Goal: Task Accomplishment & Management: Manage account settings

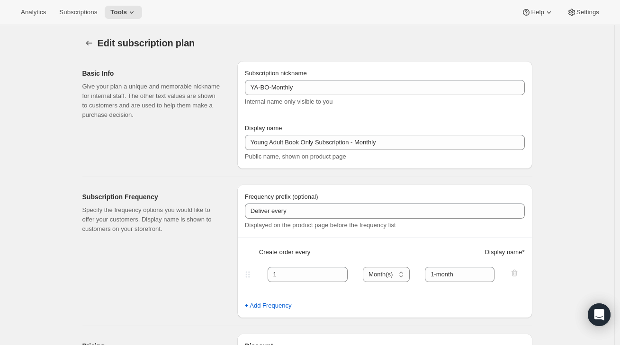
select select "MONTH"
select select "FIXED_AMOUNT"
select select "MONTHDAY"
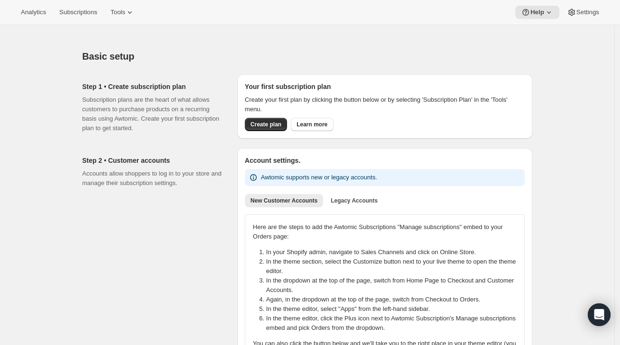
click at [86, 4] on div "Analytics Subscriptions Tools Help Settings" at bounding box center [310, 12] width 620 height 25
click at [84, 9] on span "Subscriptions" at bounding box center [78, 13] width 38 height 8
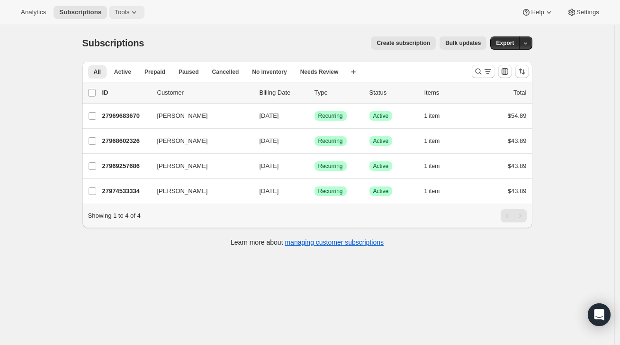
click at [116, 10] on span "Tools" at bounding box center [122, 13] width 15 height 8
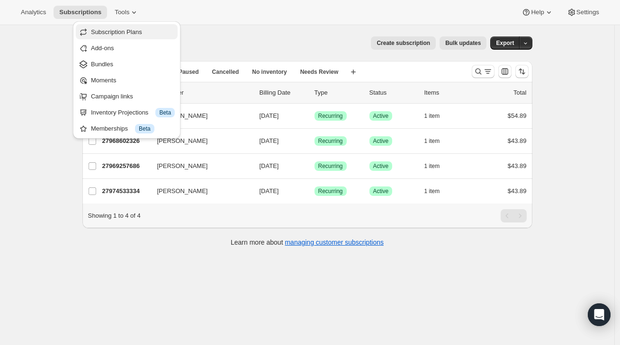
click at [140, 29] on span "Subscription Plans" at bounding box center [116, 31] width 51 height 7
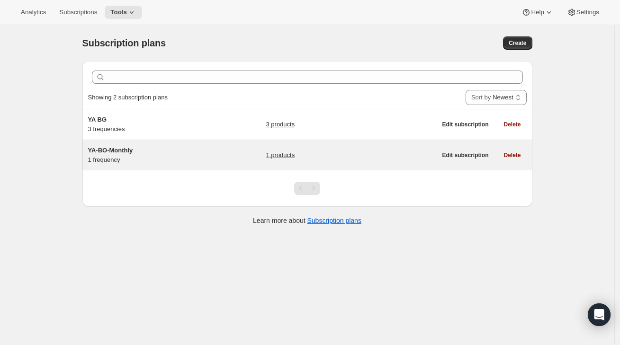
click at [125, 150] on span "YA-BO-Monthly" at bounding box center [110, 150] width 45 height 7
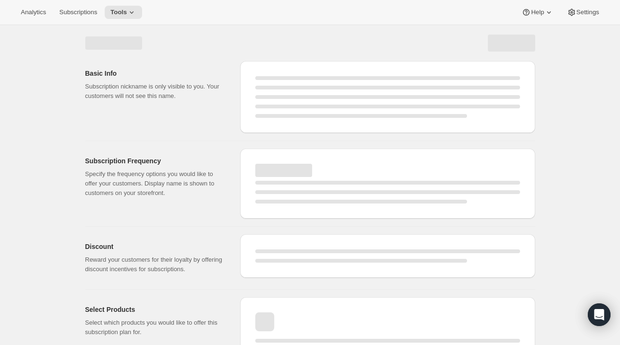
select select "WEEK"
select select "MONTH"
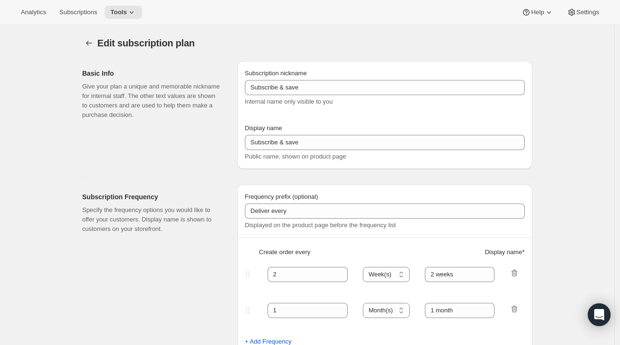
type input "YA-BO-Monthly"
type input "Young Adult Book Only Subscription - Monthly"
type input "1"
select select "MONTH"
type input "1-month"
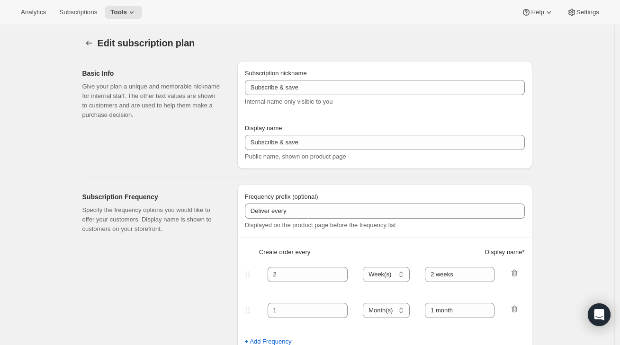
type input "0.0"
select select "FIXED_AMOUNT"
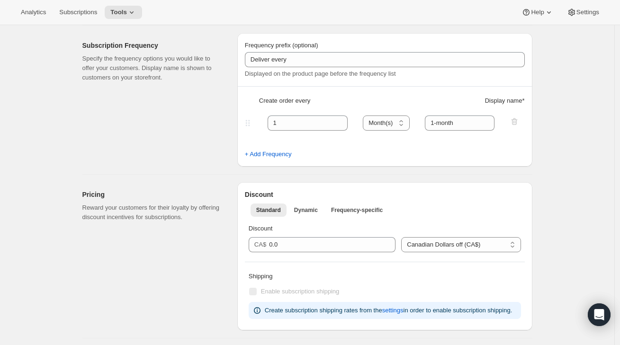
scroll to position [152, 0]
click at [422, 20] on div "Analytics Subscriptions Tools Help Settings" at bounding box center [310, 12] width 620 height 25
click at [184, 139] on div "Subscription Frequency Specify the frequency options you would like to offer yo…" at bounding box center [155, 99] width 147 height 134
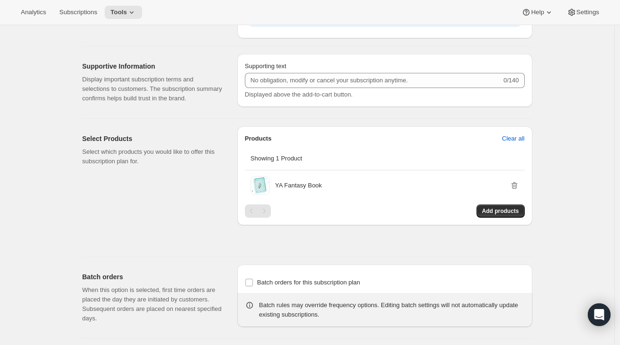
scroll to position [589, 0]
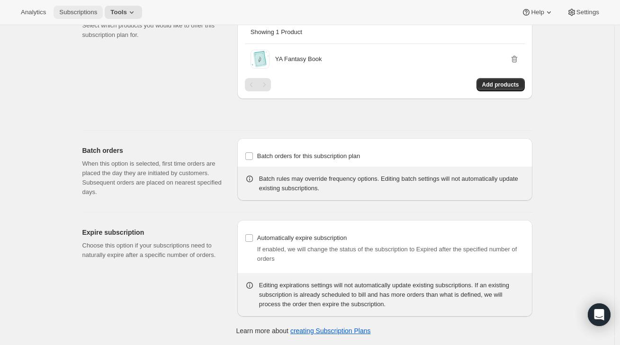
click at [59, 7] on button "Subscriptions" at bounding box center [78, 12] width 49 height 13
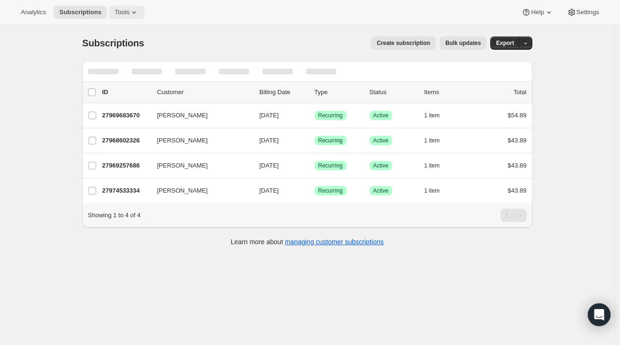
click at [133, 9] on icon at bounding box center [133, 12] width 9 height 9
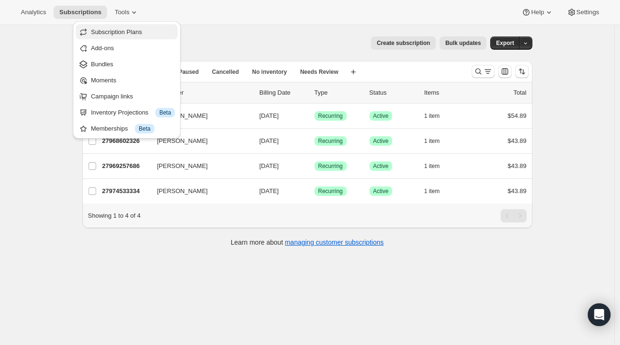
click at [125, 33] on span "Subscription Plans" at bounding box center [116, 31] width 51 height 7
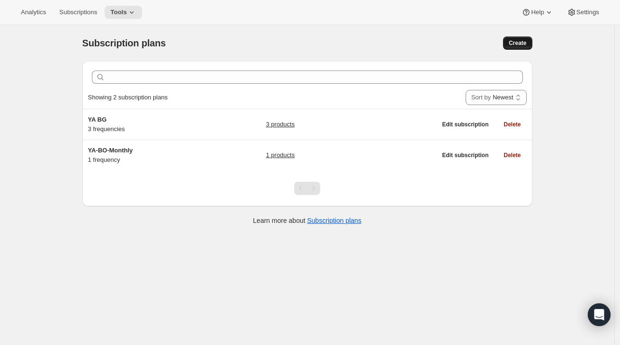
click at [531, 47] on button "Create" at bounding box center [517, 42] width 29 height 13
select select "WEEK"
select select "MONTH"
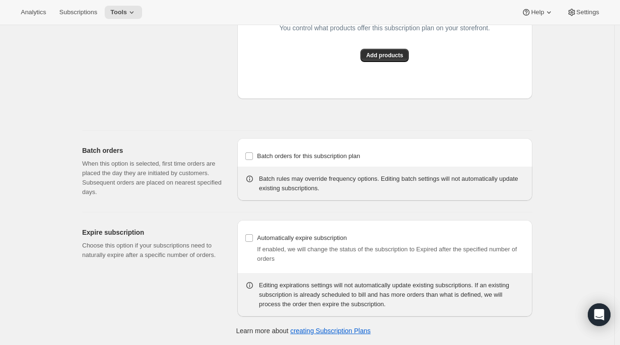
scroll to position [820, 0]
click at [250, 153] on input "Batch orders for this subscription plan" at bounding box center [249, 156] width 8 height 8
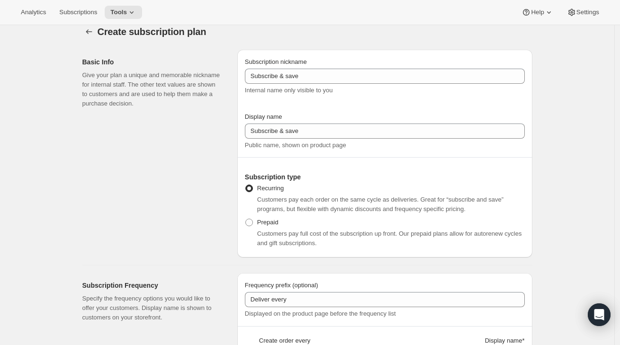
scroll to position [0, 0]
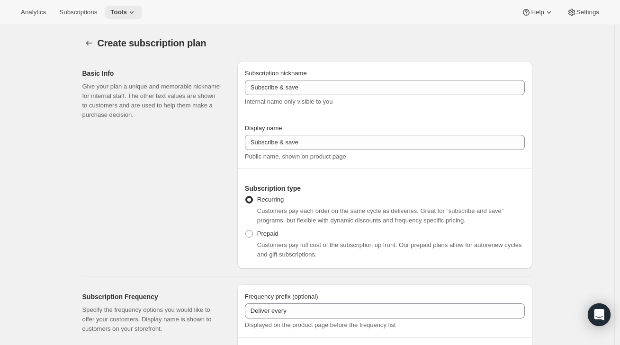
click at [132, 6] on button "Tools" at bounding box center [123, 12] width 37 height 13
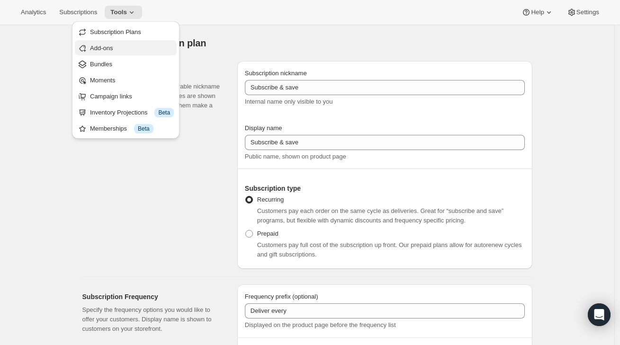
click at [151, 42] on button "Add-ons" at bounding box center [126, 47] width 102 height 15
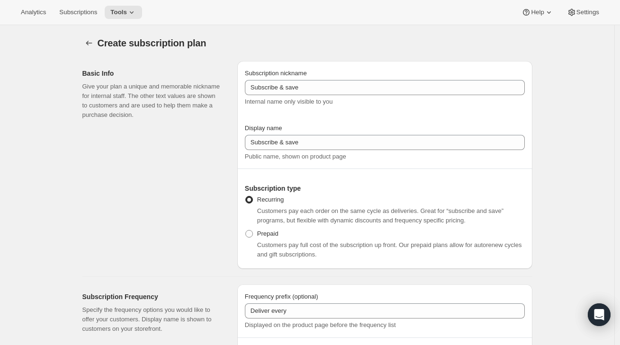
checkbox input "false"
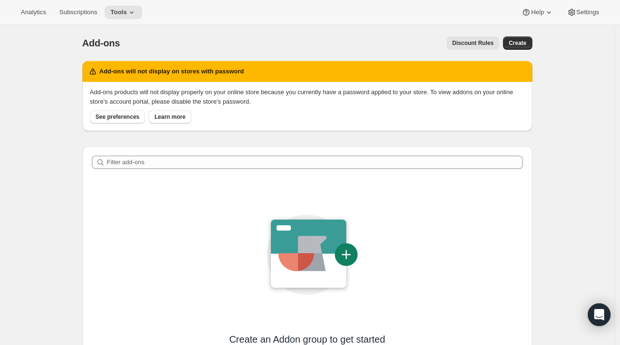
click at [109, 17] on div "Analytics Subscriptions Tools" at bounding box center [78, 12] width 127 height 13
click at [117, 15] on span "Tools" at bounding box center [118, 13] width 17 height 8
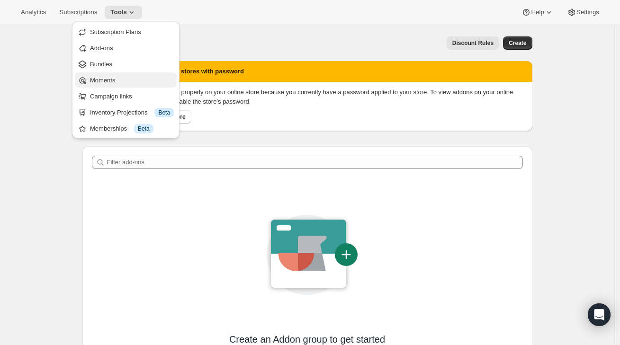
click at [112, 81] on span "Moments" at bounding box center [102, 80] width 25 height 7
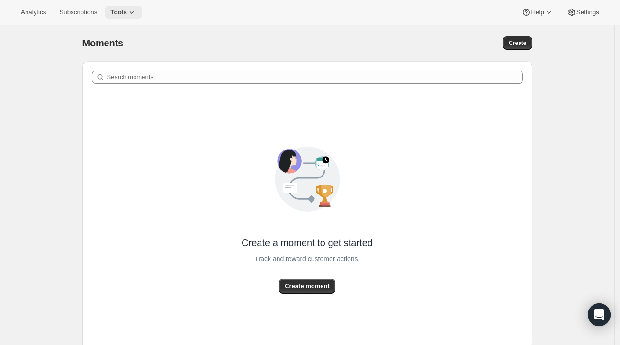
click at [121, 7] on button "Tools" at bounding box center [123, 12] width 37 height 13
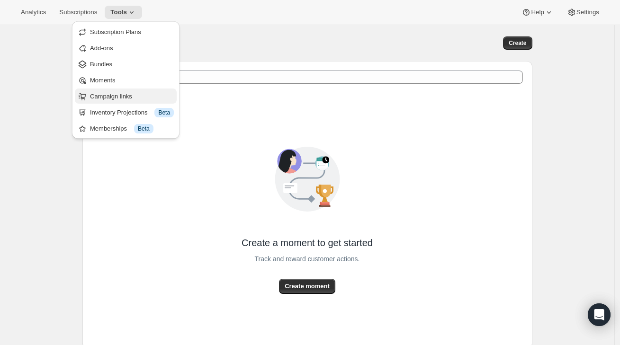
click at [93, 98] on span "Campaign links" at bounding box center [111, 96] width 42 height 7
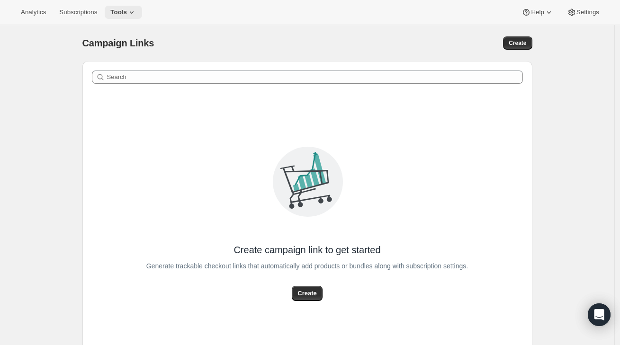
click at [130, 8] on button "Tools" at bounding box center [123, 12] width 37 height 13
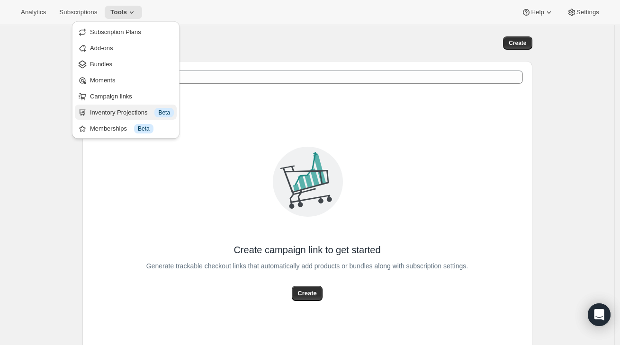
click at [98, 108] on div "Inventory Projections Info Beta" at bounding box center [132, 112] width 84 height 9
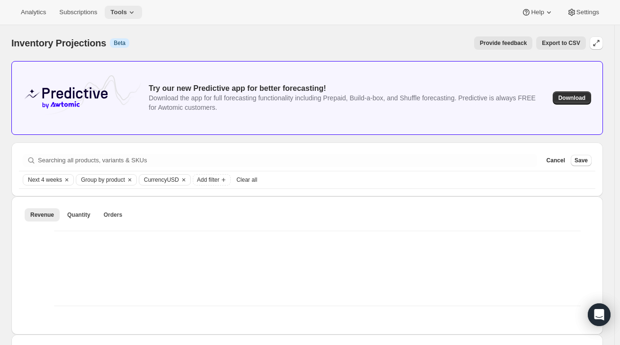
click at [113, 8] on button "Tools" at bounding box center [123, 12] width 37 height 13
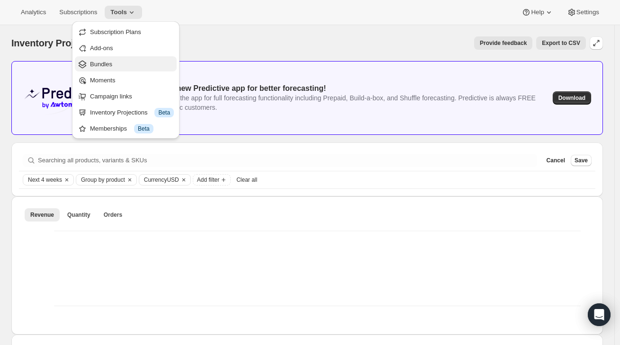
click at [110, 65] on span "Bundles" at bounding box center [101, 64] width 22 height 7
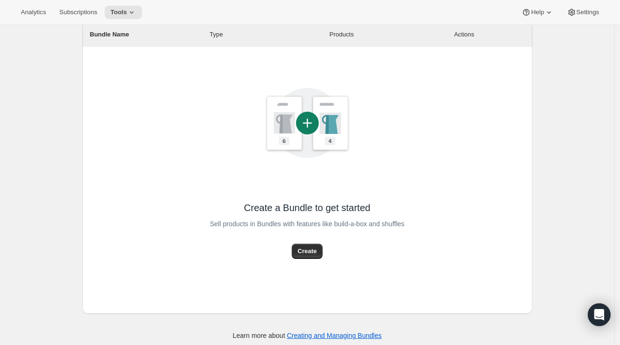
scroll to position [120, 0]
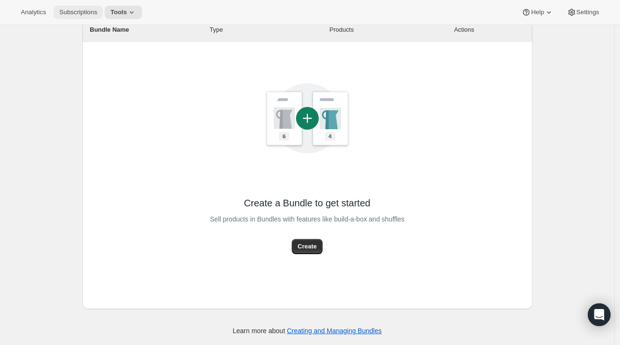
click at [75, 10] on span "Subscriptions" at bounding box center [78, 13] width 38 height 8
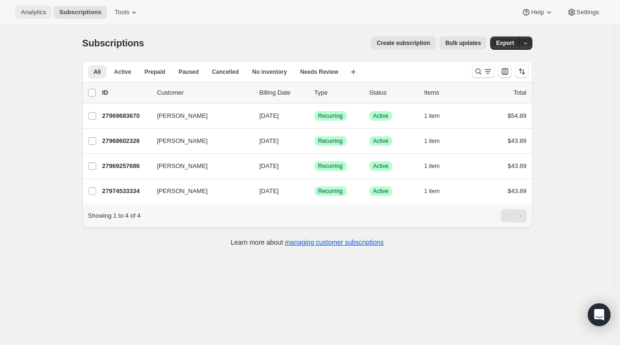
click at [22, 10] on span "Analytics" at bounding box center [33, 13] width 25 height 8
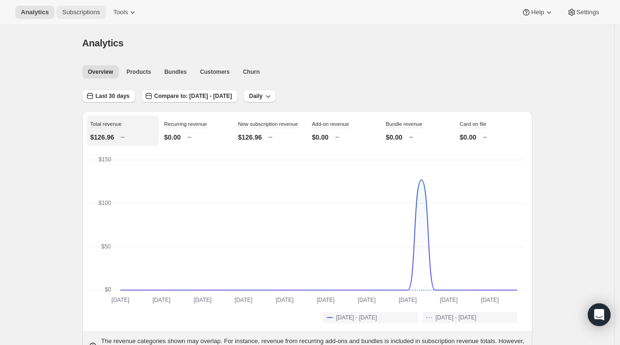
click at [79, 13] on span "Subscriptions" at bounding box center [81, 13] width 38 height 8
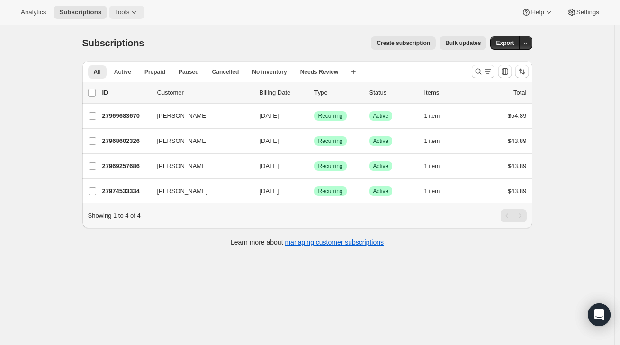
click at [139, 13] on icon at bounding box center [133, 12] width 9 height 9
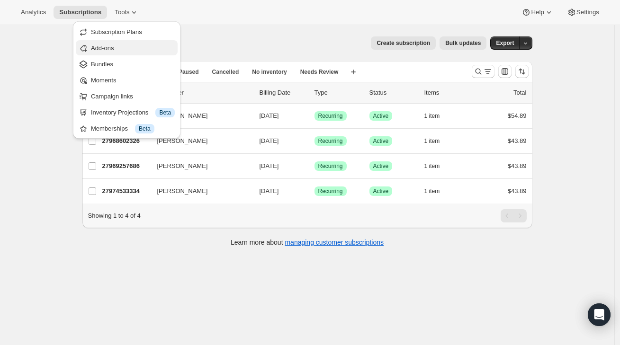
click at [130, 46] on span "Add-ons" at bounding box center [133, 48] width 84 height 9
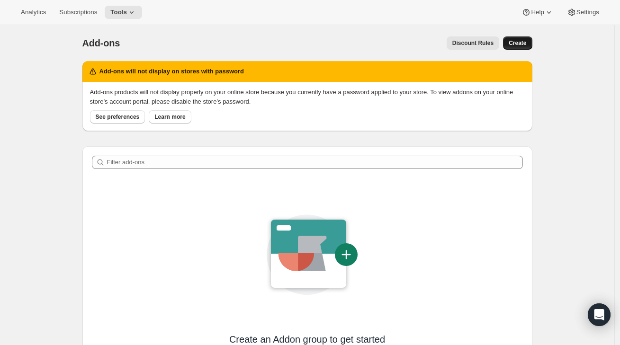
click at [526, 41] on span "Create" at bounding box center [518, 43] width 18 height 8
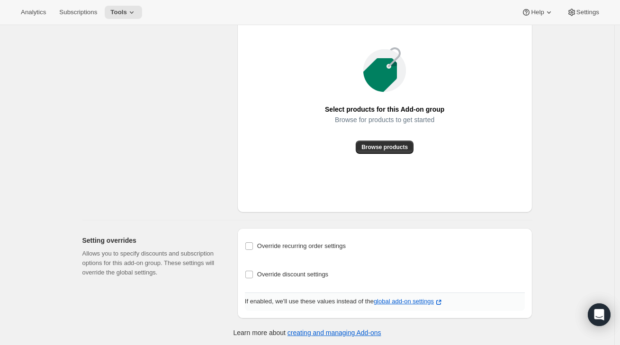
scroll to position [299, 0]
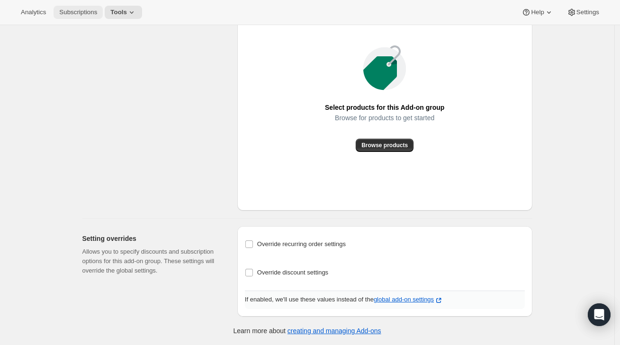
click at [83, 15] on span "Subscriptions" at bounding box center [78, 13] width 38 height 8
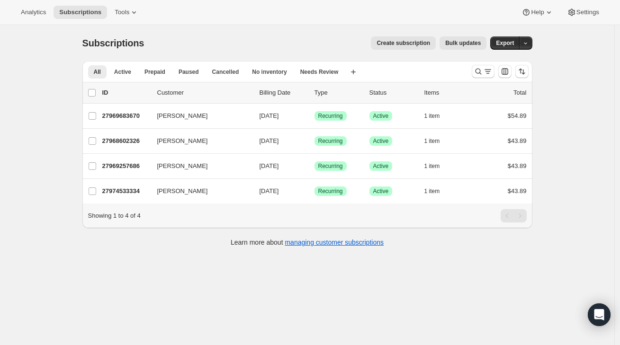
click at [481, 43] on span "Bulk updates" at bounding box center [463, 43] width 36 height 8
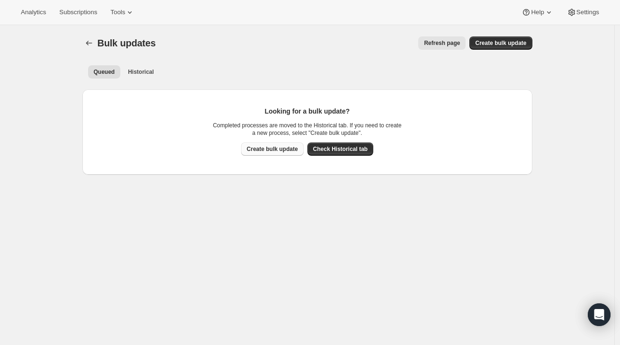
click at [288, 152] on span "Create bulk update" at bounding box center [272, 149] width 51 height 8
select select "14"
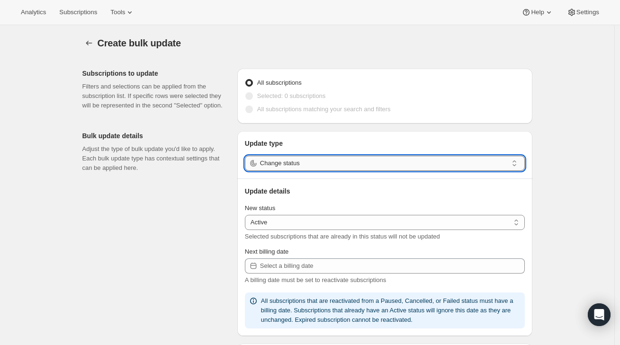
click at [312, 161] on input "Change status" at bounding box center [384, 163] width 248 height 15
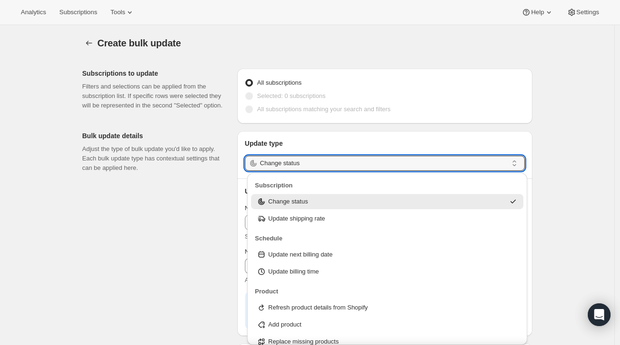
click at [358, 140] on p "Update type" at bounding box center [385, 143] width 280 height 9
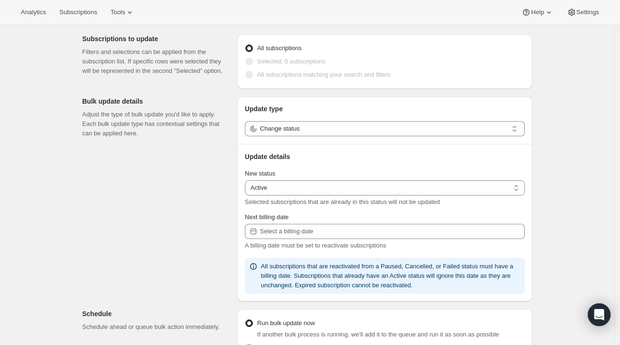
scroll to position [35, 0]
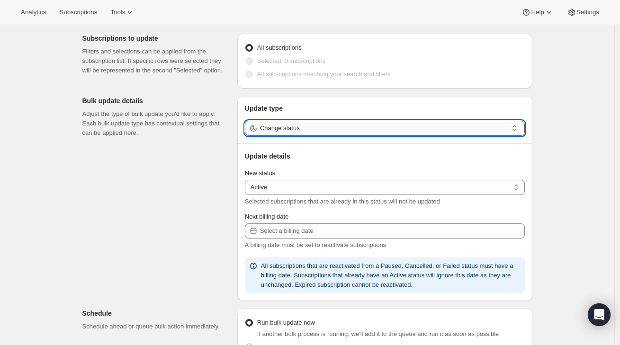
click at [327, 132] on input "Change status" at bounding box center [384, 128] width 248 height 15
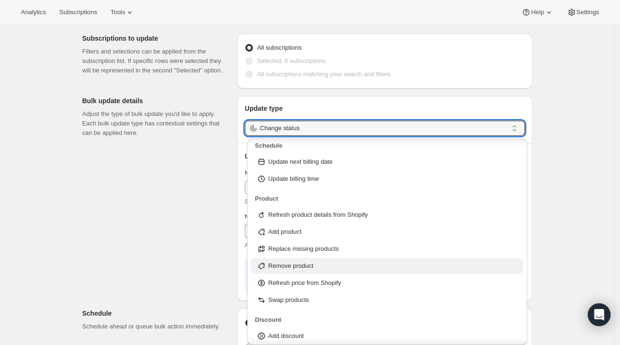
scroll to position [60, 0]
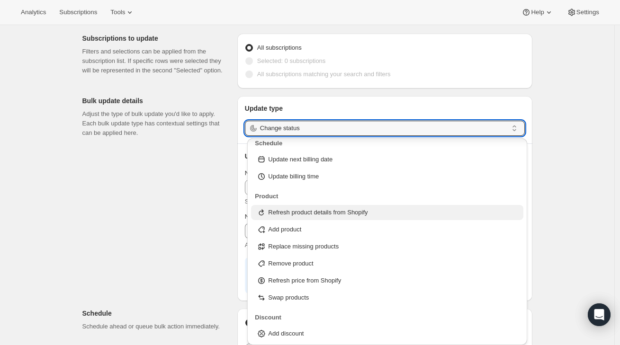
click at [322, 207] on div "Refresh product details from Shopify" at bounding box center [387, 212] width 272 height 15
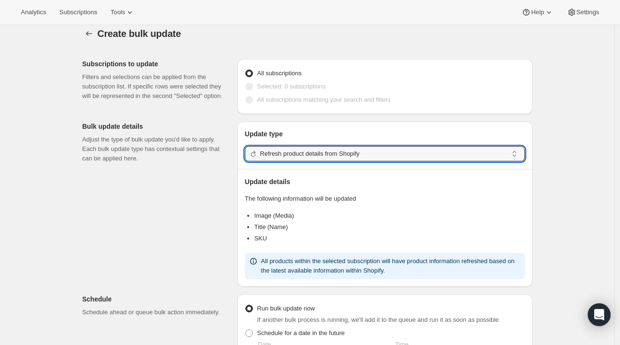
scroll to position [0, 0]
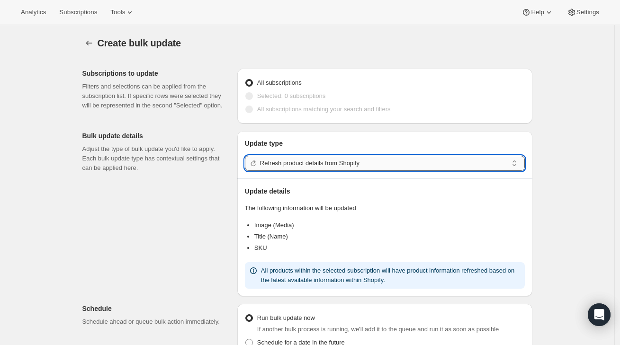
click at [349, 163] on input "Refresh product details from Shopify" at bounding box center [384, 163] width 248 height 15
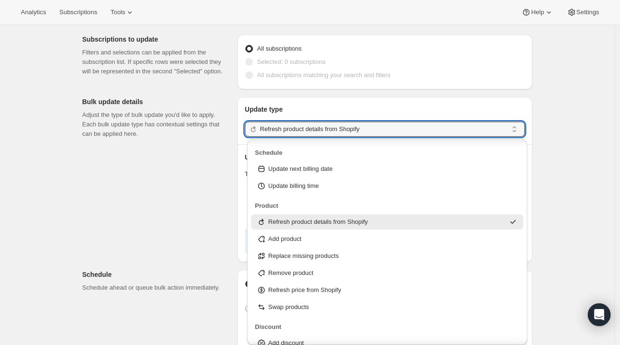
scroll to position [61, 0]
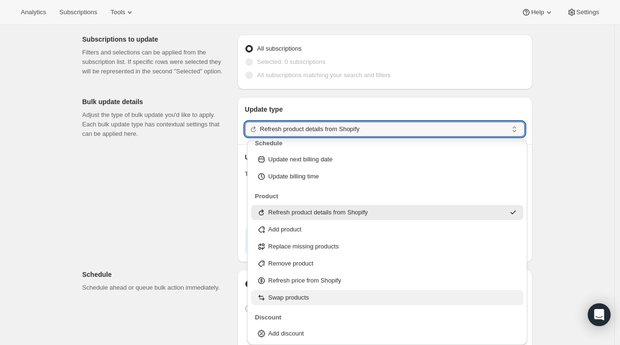
click at [279, 303] on div "Swap products" at bounding box center [387, 297] width 272 height 15
type input "Swap products"
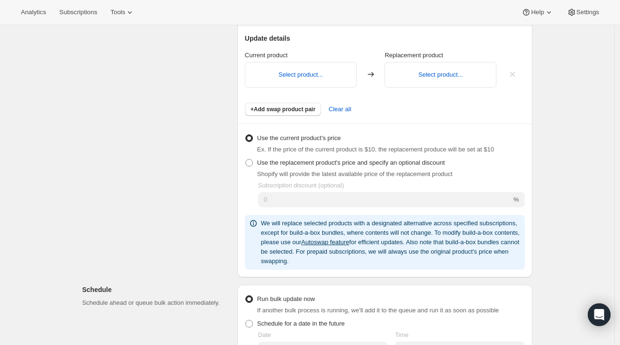
scroll to position [166, 0]
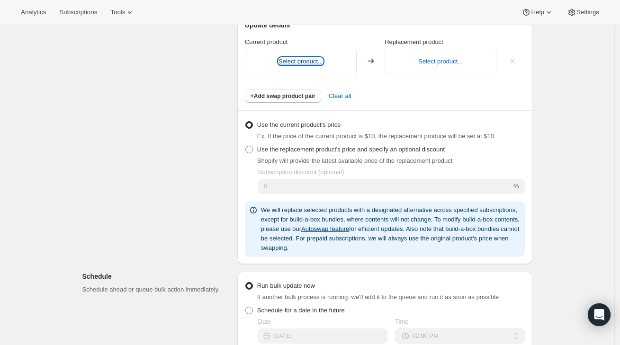
click at [313, 61] on button "Select product..." at bounding box center [300, 61] width 45 height 7
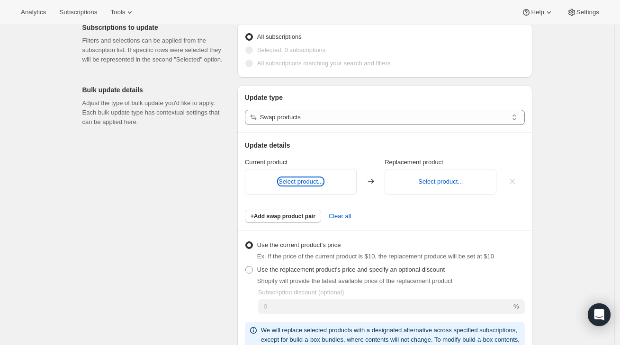
scroll to position [36, 0]
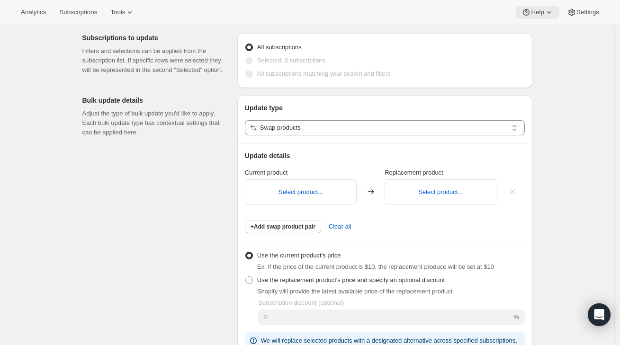
click at [556, 9] on button "Help" at bounding box center [537, 12] width 43 height 13
click at [567, 12] on icon at bounding box center [571, 12] width 9 height 9
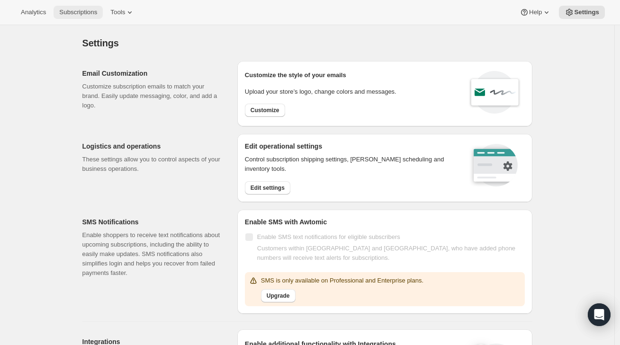
click at [80, 12] on span "Subscriptions" at bounding box center [78, 13] width 38 height 8
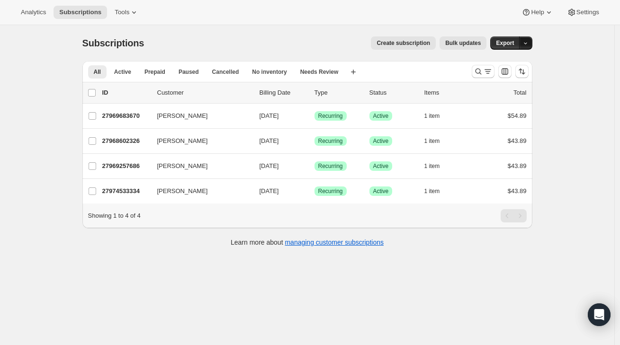
click at [532, 41] on button "button" at bounding box center [525, 42] width 13 height 13
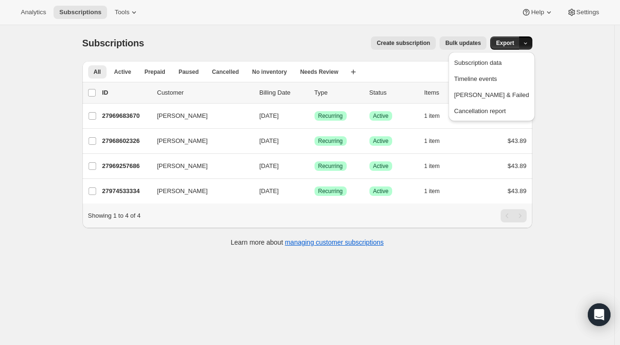
click at [480, 29] on div "Subscriptions. This page is ready Subscriptions Create subscription Bulk update…" at bounding box center [307, 43] width 450 height 36
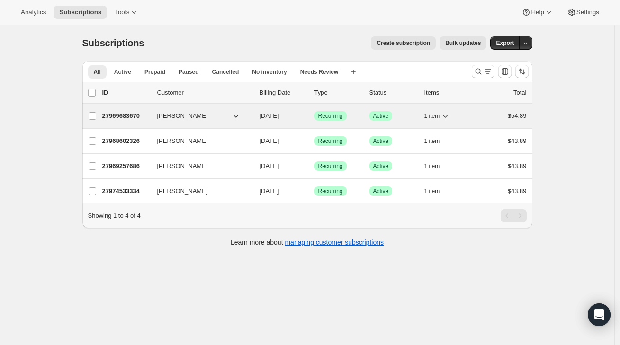
click at [122, 115] on p "27969683670" at bounding box center [125, 115] width 47 height 9
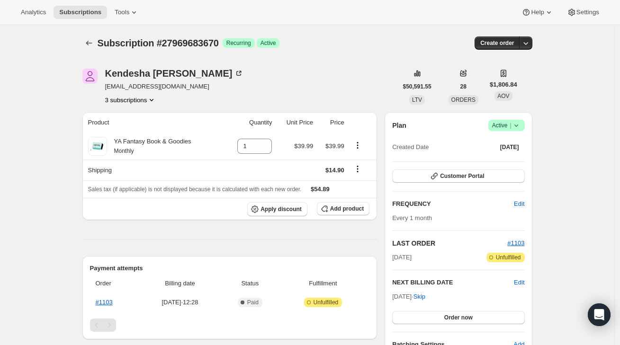
click at [130, 97] on button "3 subscriptions" at bounding box center [131, 99] width 52 height 9
click at [254, 97] on div "[PERSON_NAME] [EMAIL_ADDRESS][DOMAIN_NAME] 3 subscriptions" at bounding box center [239, 87] width 315 height 36
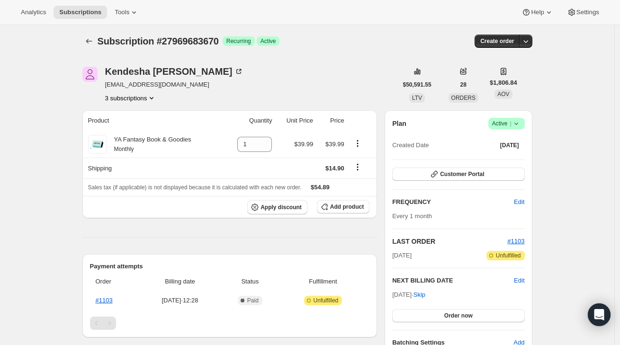
scroll to position [4, 0]
